Goal: Navigation & Orientation: Find specific page/section

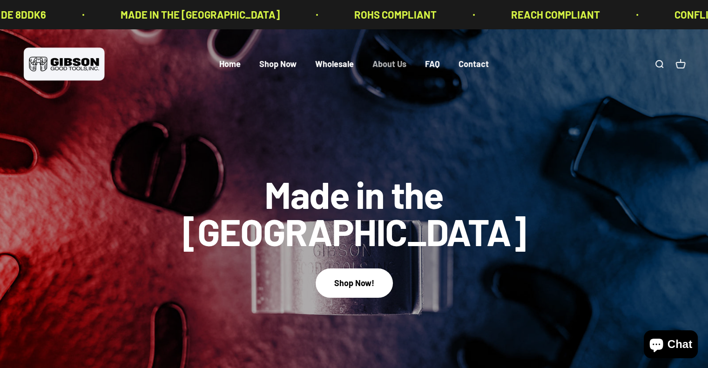
click at [379, 64] on link "About Us" at bounding box center [389, 64] width 34 height 10
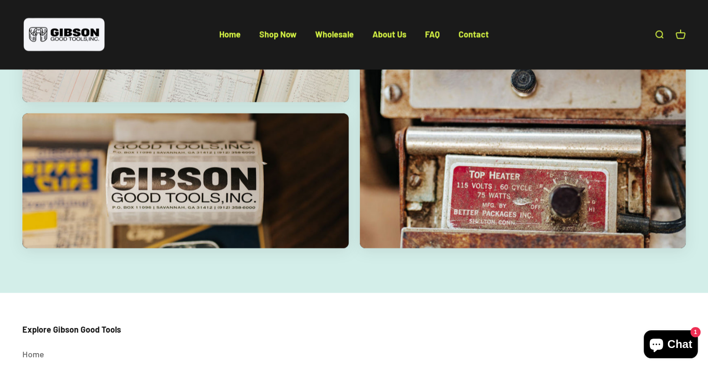
scroll to position [1817, 0]
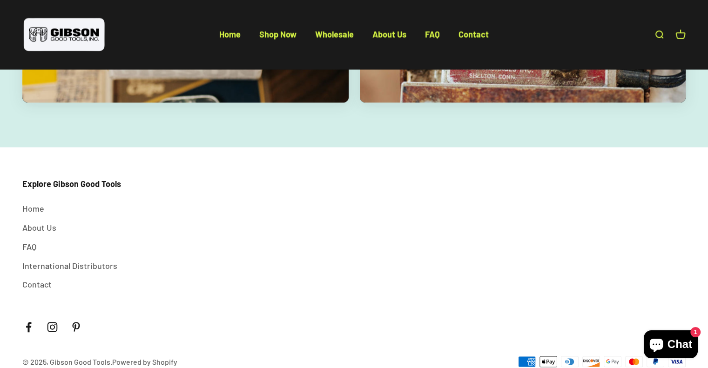
click at [71, 35] on img at bounding box center [64, 35] width 84 height 38
